Goal: Check status: Check status

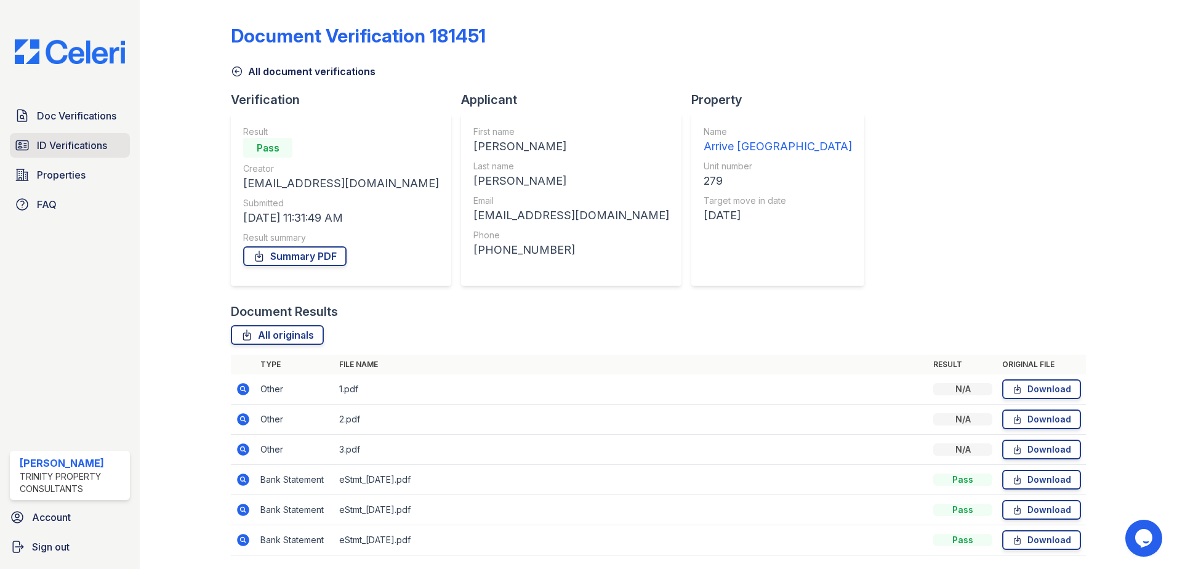
click at [67, 142] on span "ID Verifications" at bounding box center [72, 145] width 70 height 15
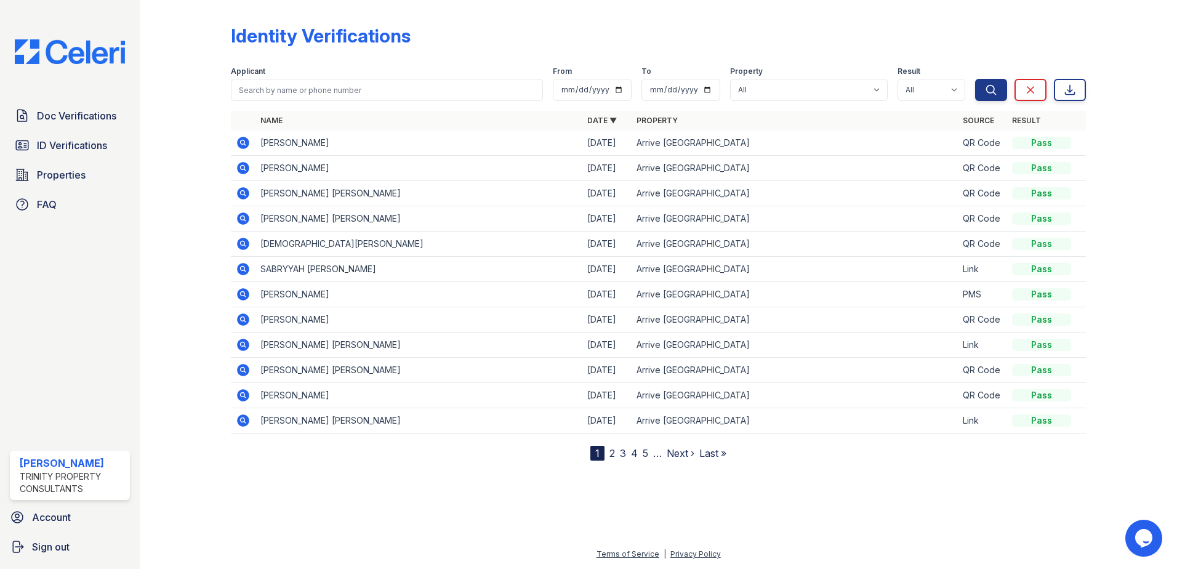
click at [240, 140] on icon at bounding box center [243, 143] width 12 height 12
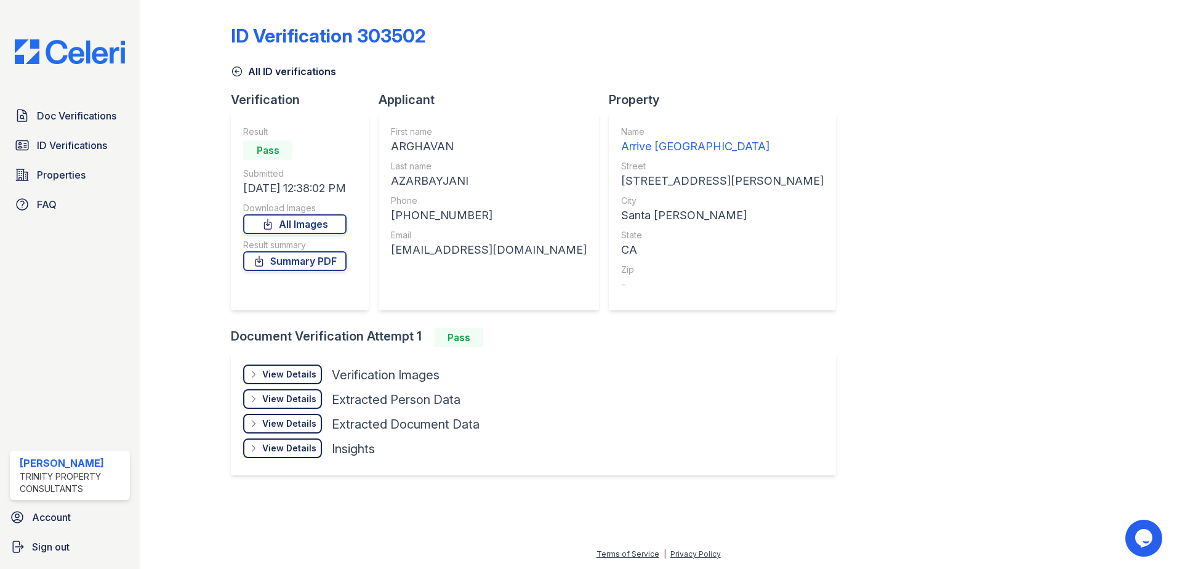
click at [294, 400] on div "View Details" at bounding box center [289, 399] width 54 height 12
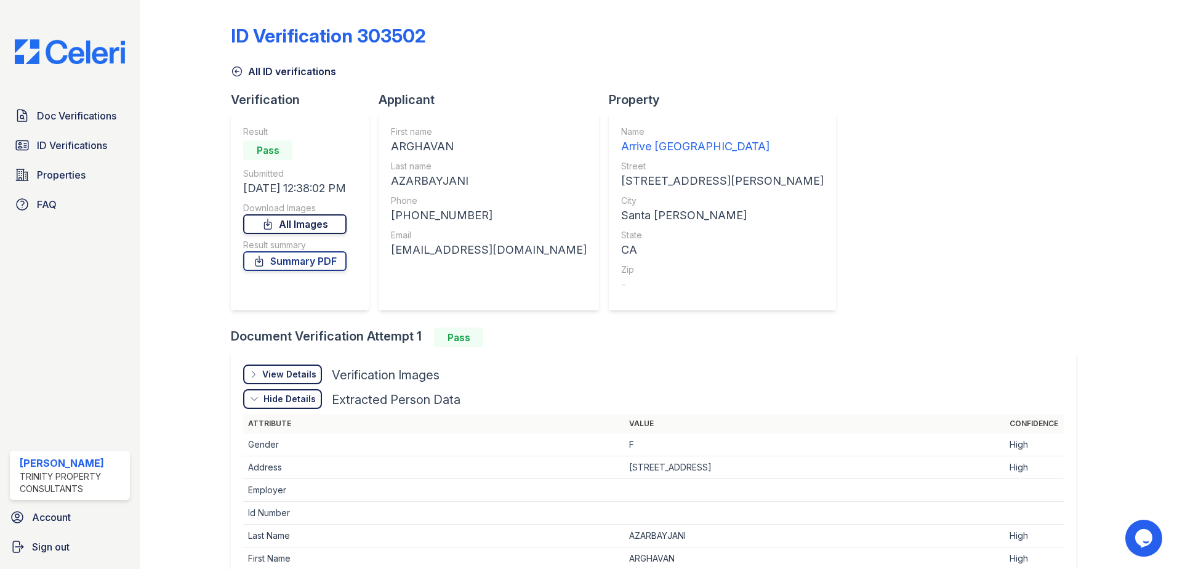
click at [290, 227] on link "All Images" at bounding box center [294, 224] width 103 height 20
click at [83, 140] on span "ID Verifications" at bounding box center [72, 145] width 70 height 15
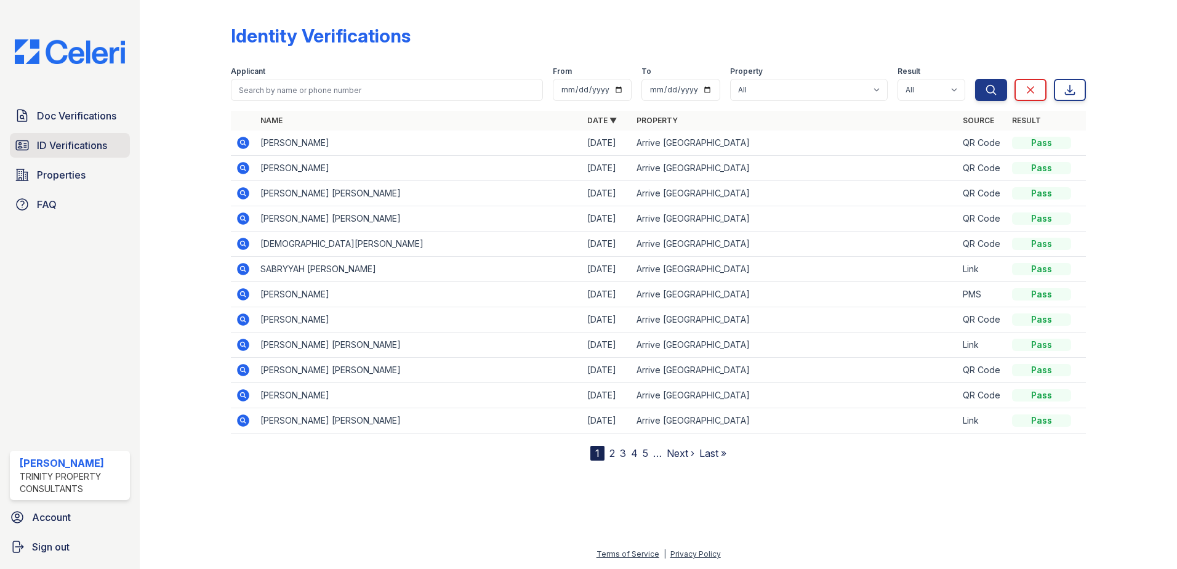
click at [57, 150] on span "ID Verifications" at bounding box center [72, 145] width 70 height 15
click at [362, 142] on td "[PERSON_NAME]" at bounding box center [419, 143] width 327 height 25
click at [191, 110] on div at bounding box center [194, 233] width 71 height 456
click at [153, 71] on div "Identity Verifications Filter Applicant From To Property All Arrive Sonoma Ridg…" at bounding box center [658, 284] width 1037 height 569
